Goal: Information Seeking & Learning: Learn about a topic

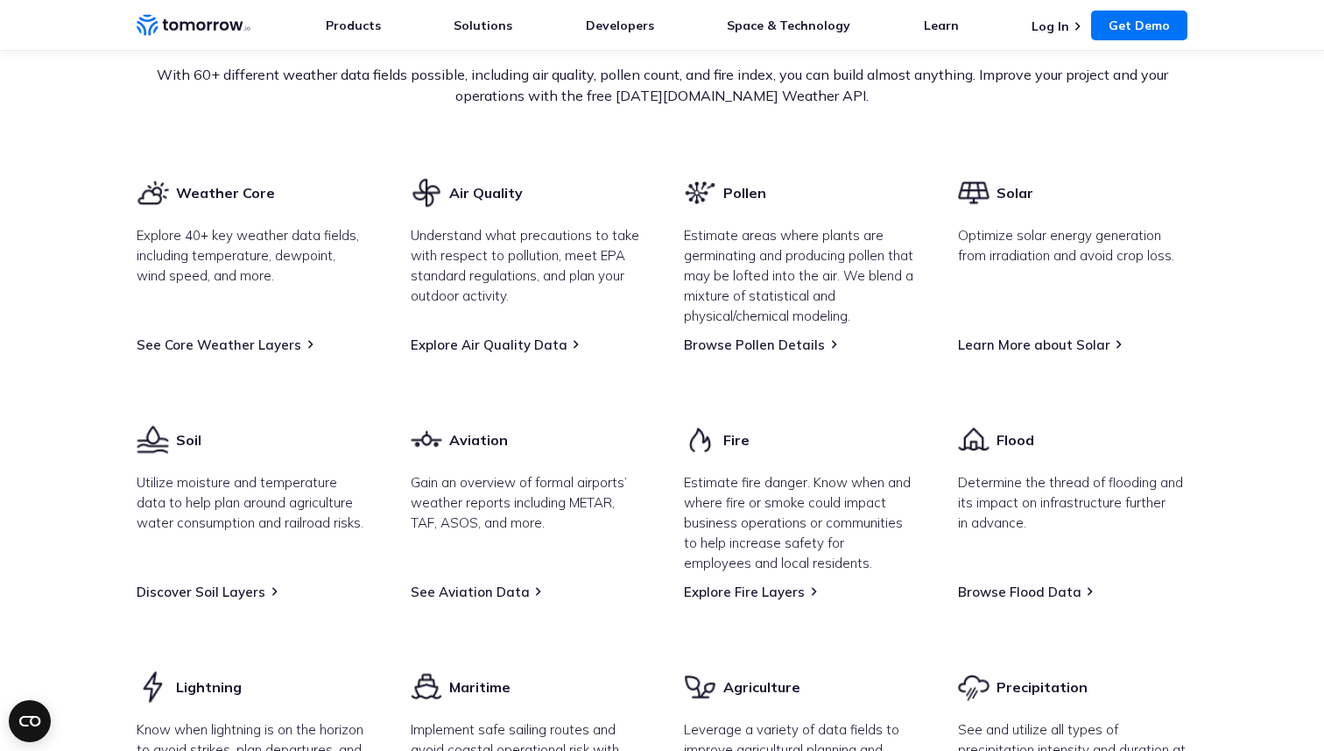
scroll to position [2151, 0]
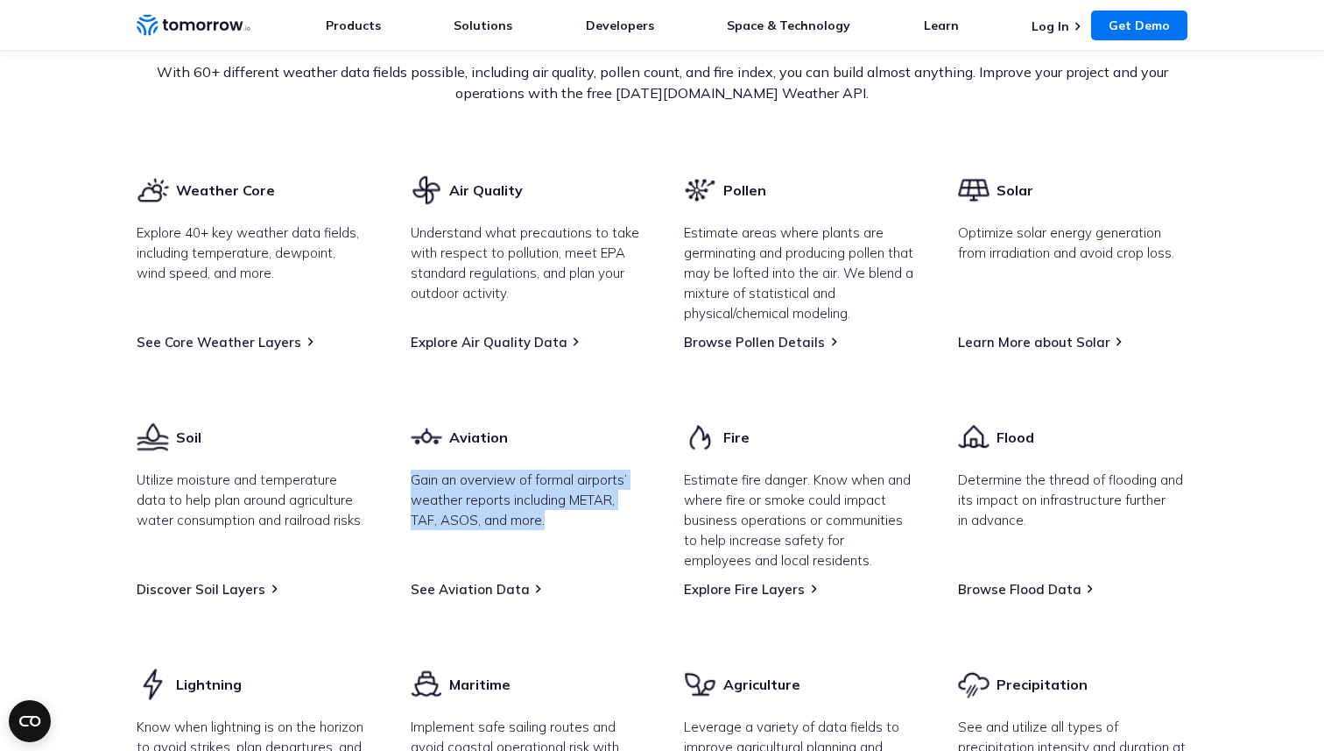
drag, startPoint x: 399, startPoint y: 526, endPoint x: 589, endPoint y: 567, distance: 194.3
click at [589, 567] on div "Weather Core Explore 40+ key weather data fields, including temperature, dewpoi…" at bounding box center [662, 488] width 1051 height 631
copy p "Gain an overview of formal airports’ weather reports including METAR, TAF, ASOS…"
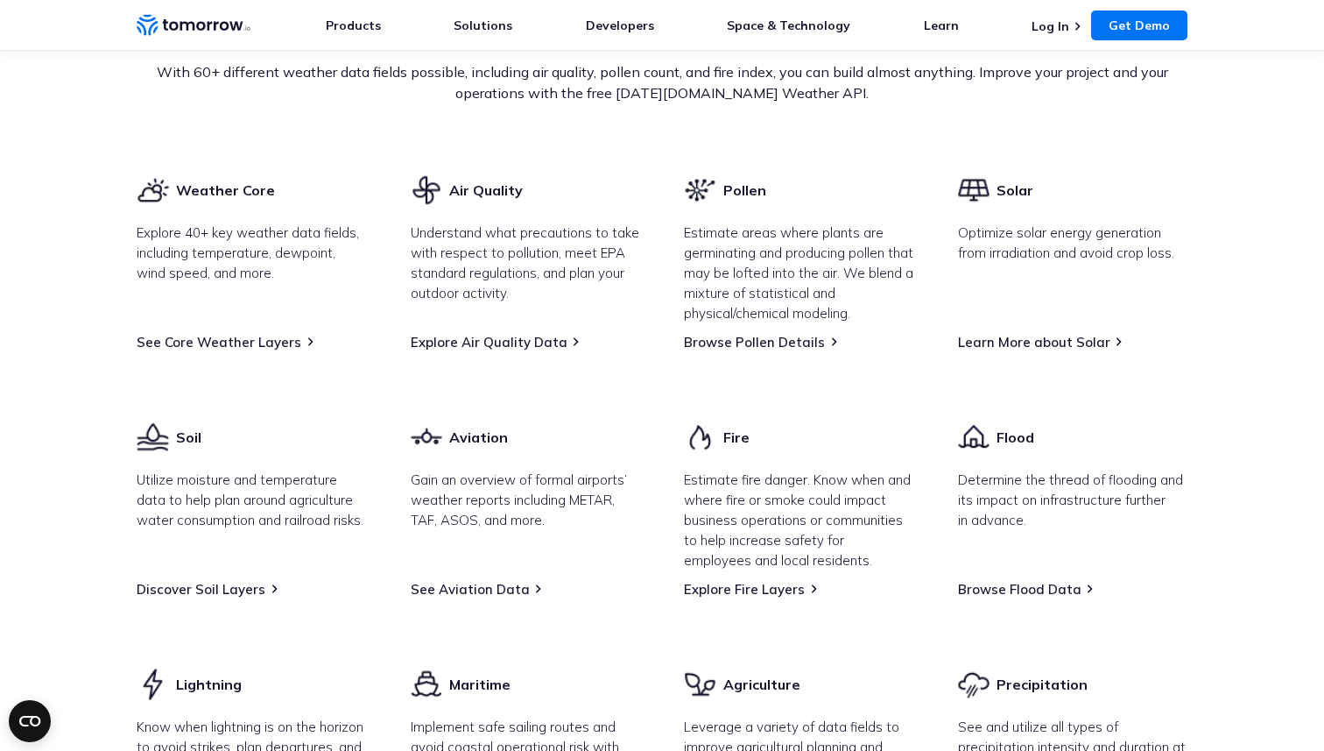
click at [586, 173] on div "Explore Our Data Catalog With 60+ different weather data fields possible, inclu…" at bounding box center [662, 96] width 1051 height 156
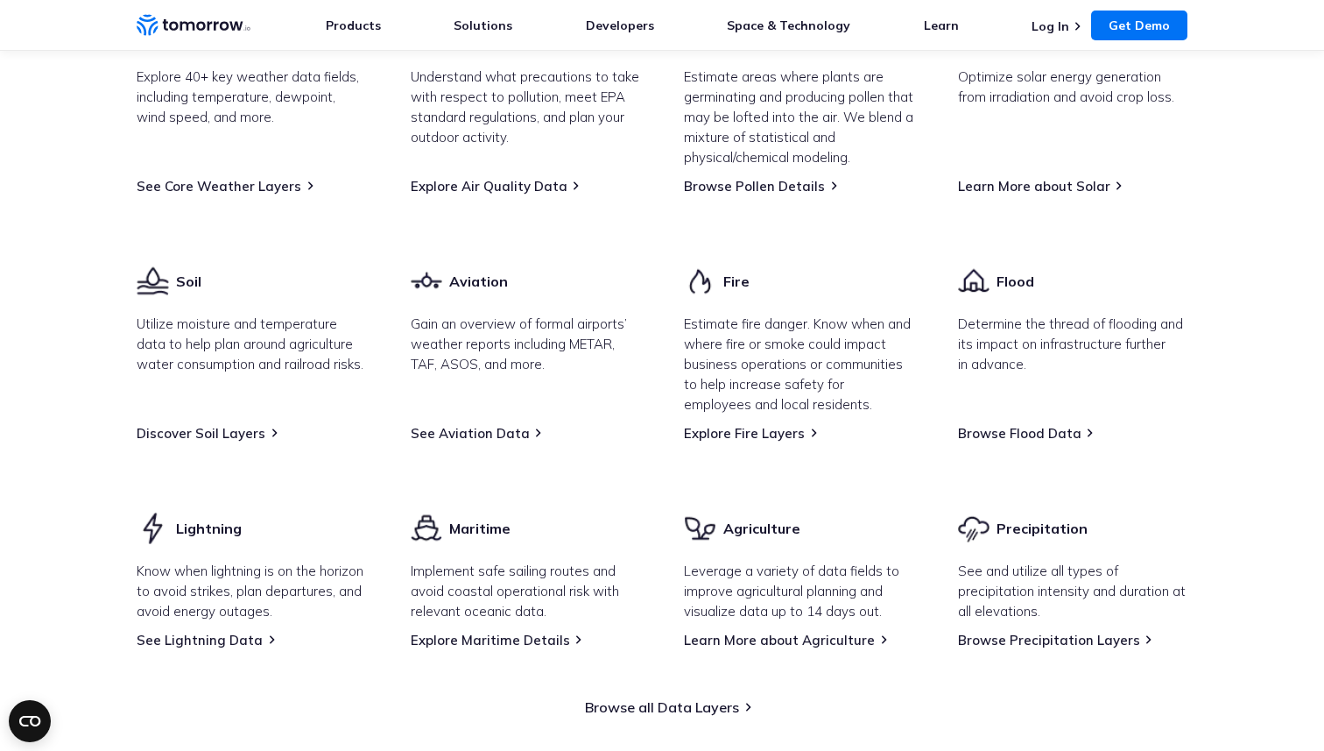
scroll to position [2307, 0]
click at [471, 441] on link "See Aviation Data" at bounding box center [470, 432] width 119 height 17
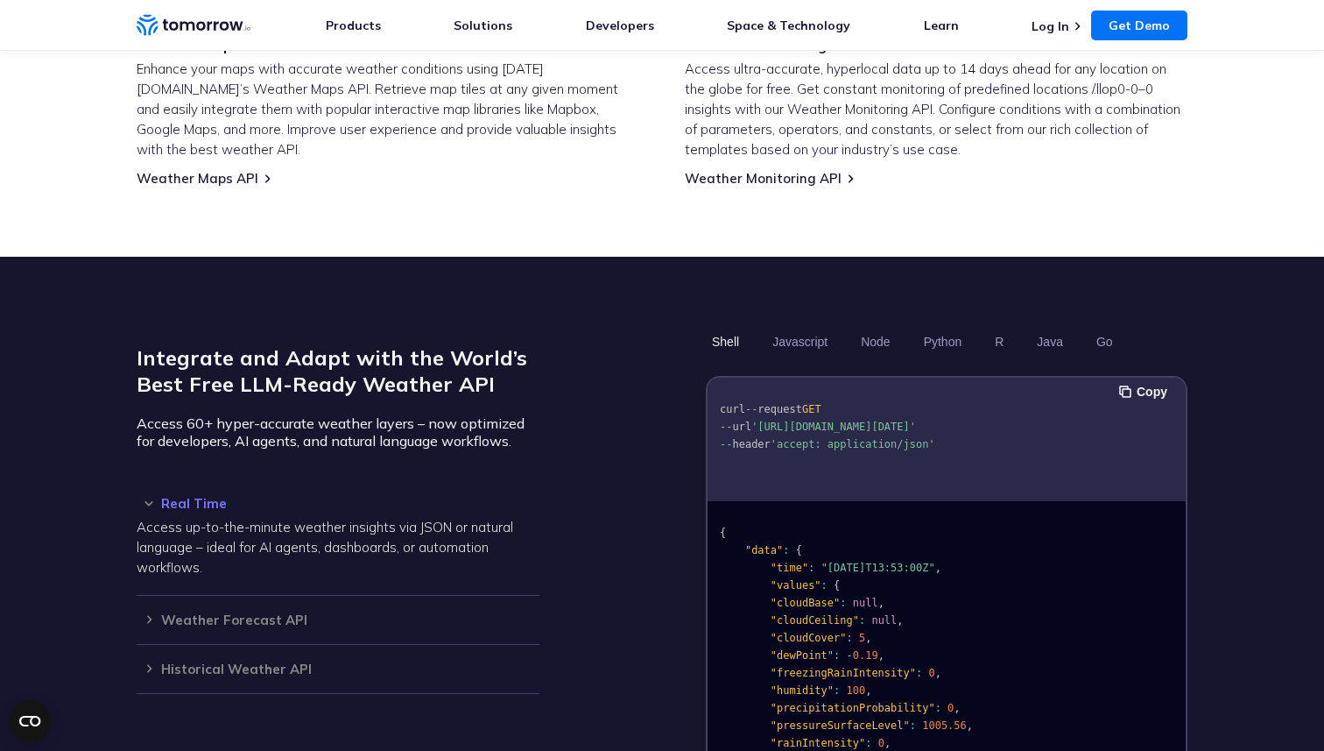
scroll to position [1218, 0]
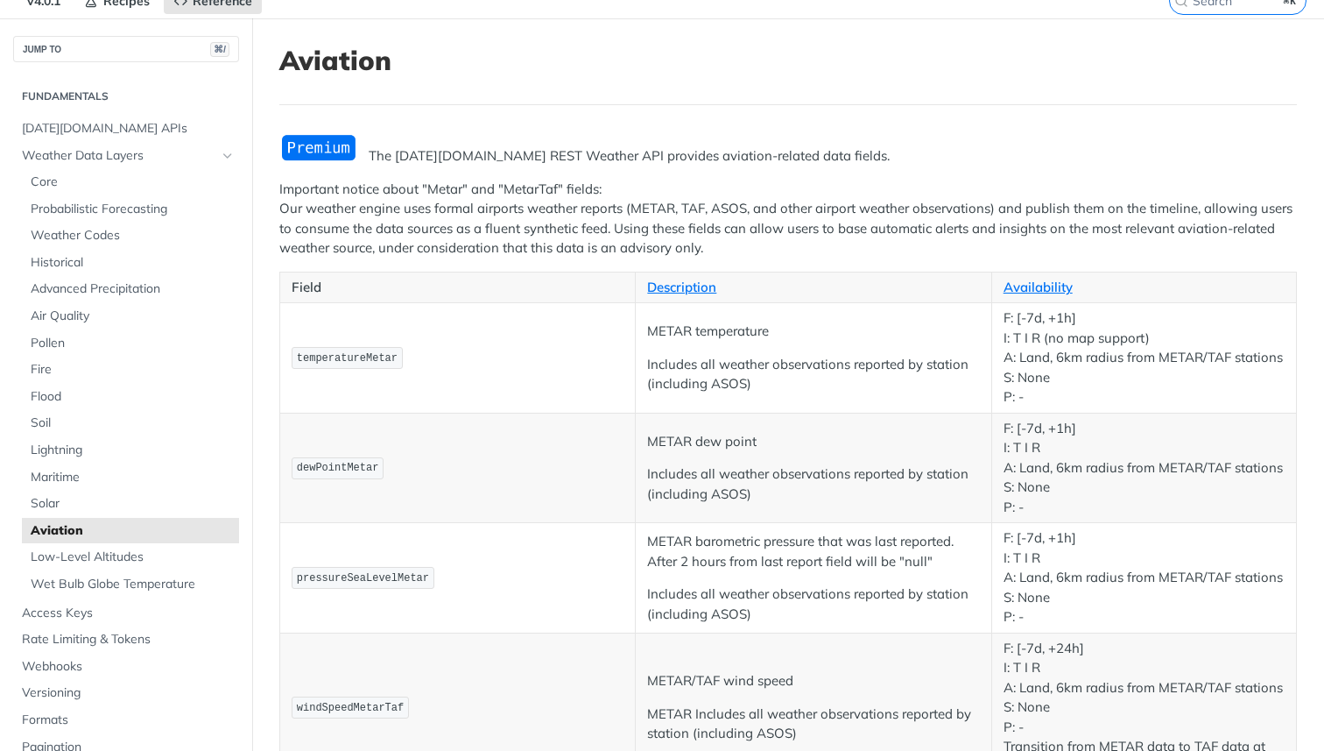
scroll to position [74, 0]
drag, startPoint x: 646, startPoint y: 328, endPoint x: 692, endPoint y: 332, distance: 45.8
click at [692, 332] on td "METAR temperature Includes all weather observations reported by station (includ…" at bounding box center [814, 359] width 356 height 110
copy p "METAR"
